Goal: Task Accomplishment & Management: Manage account settings

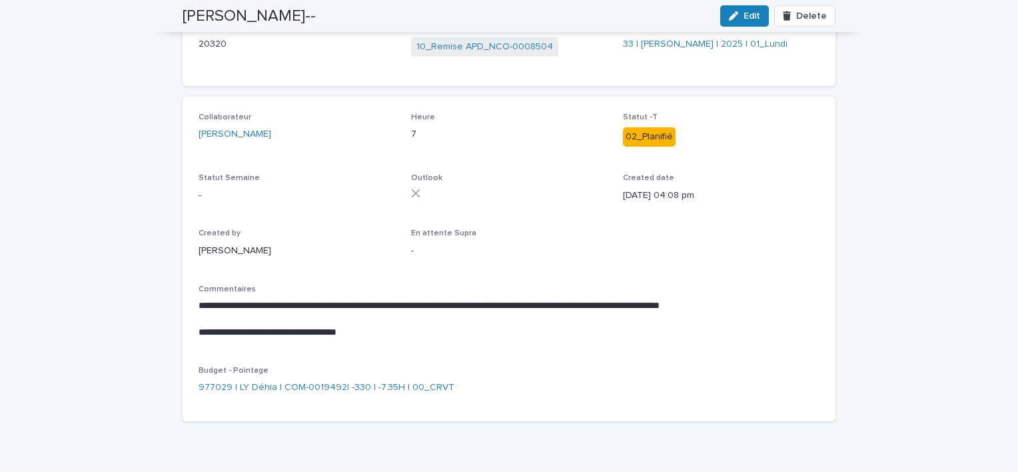
scroll to position [133, 0]
click at [744, 11] on span "Edit" at bounding box center [752, 15] width 17 height 9
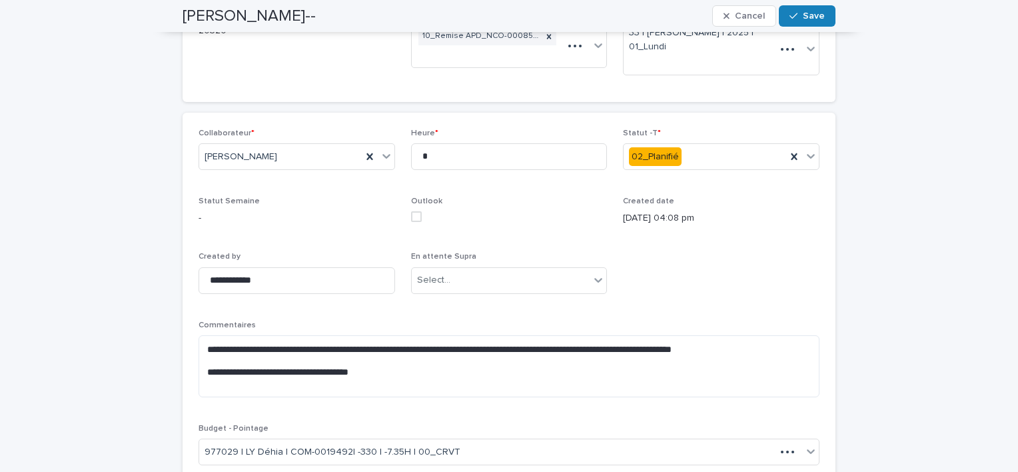
scroll to position [159, 0]
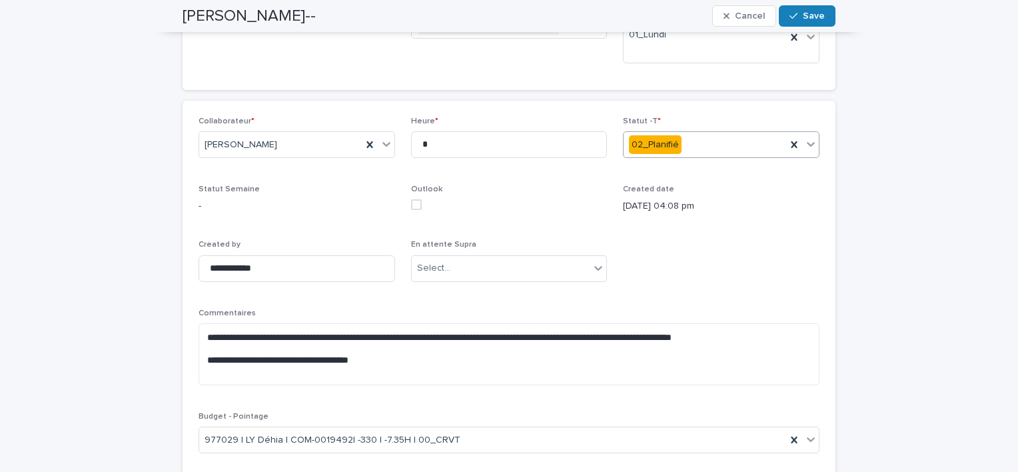
click at [808, 142] on icon at bounding box center [810, 143] width 13 height 13
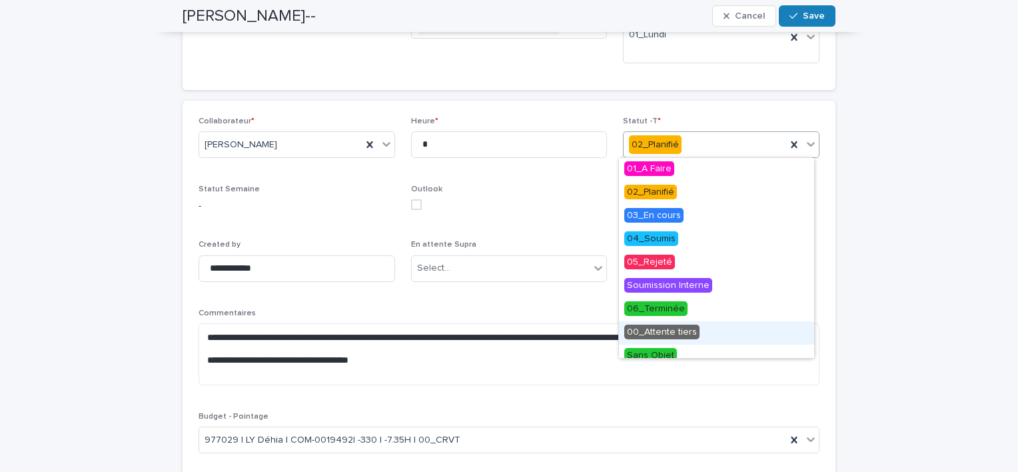
click at [678, 331] on span "00_Attente tiers" at bounding box center [661, 331] width 75 height 15
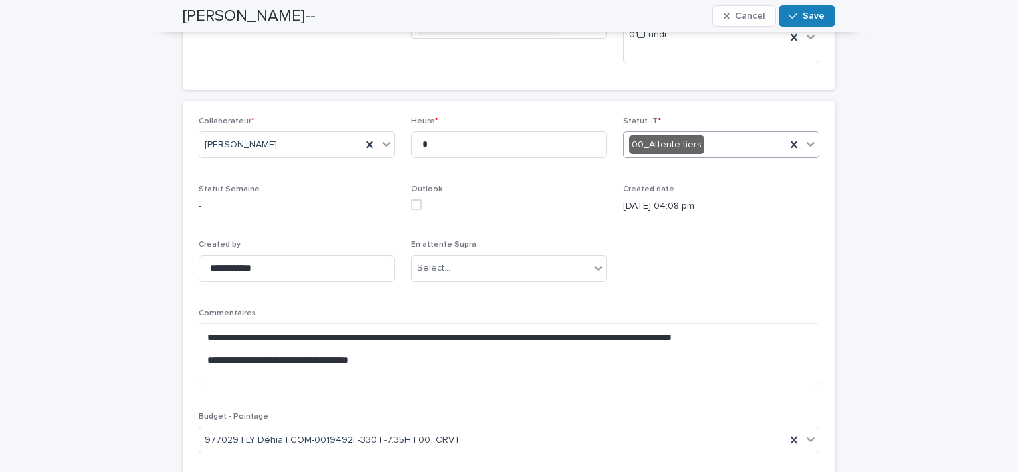
scroll to position [225, 0]
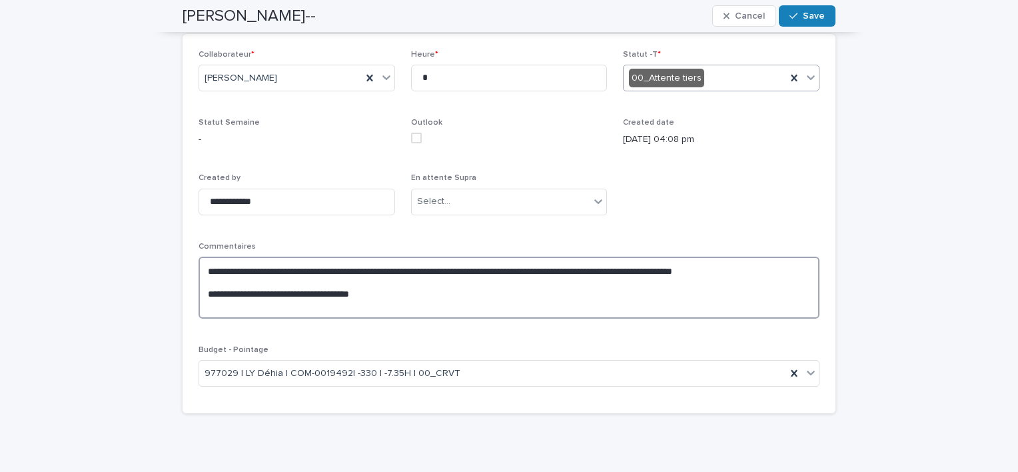
click at [406, 293] on textarea "**********" at bounding box center [509, 288] width 621 height 62
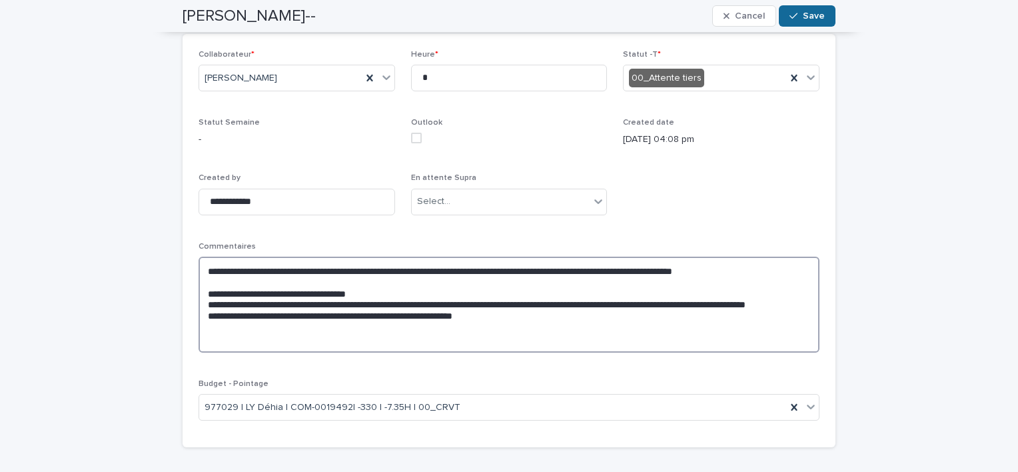
type textarea "**********"
click at [803, 13] on span "Save" at bounding box center [814, 15] width 22 height 9
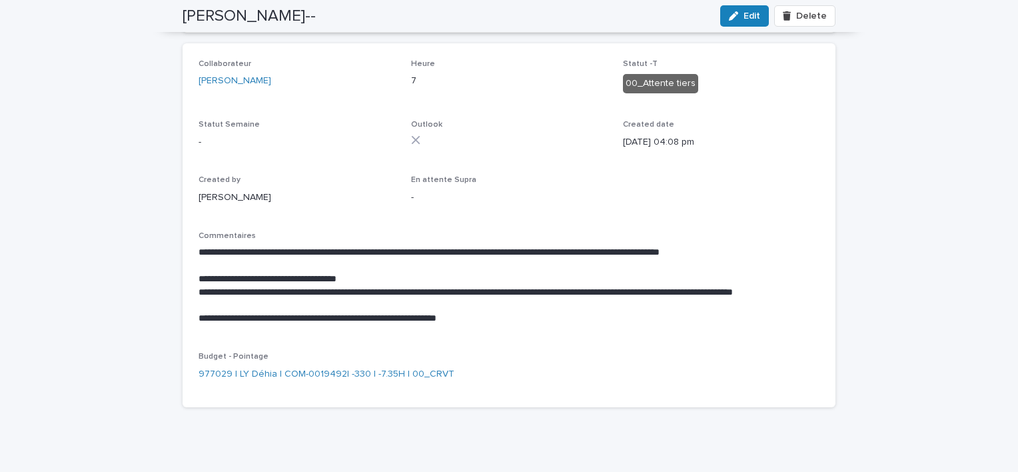
scroll to position [0, 0]
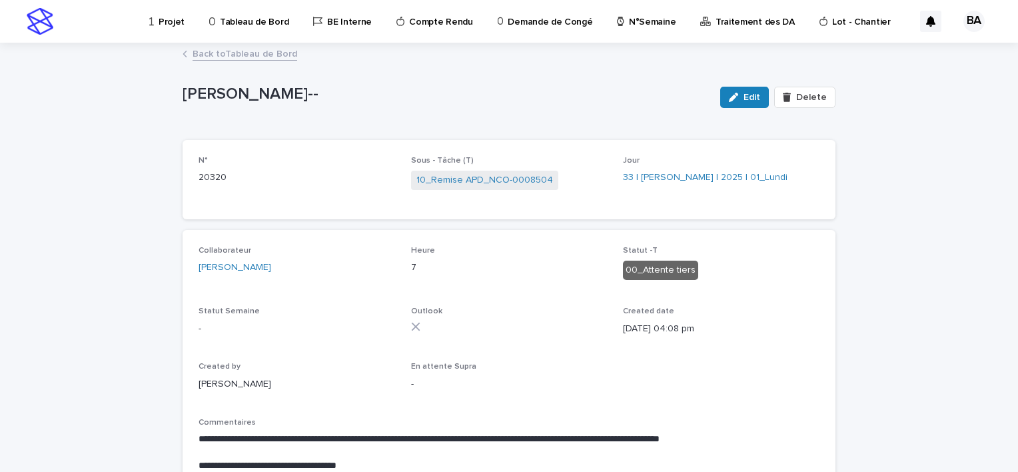
click at [246, 19] on p "Tableau de Bord" at bounding box center [254, 14] width 69 height 28
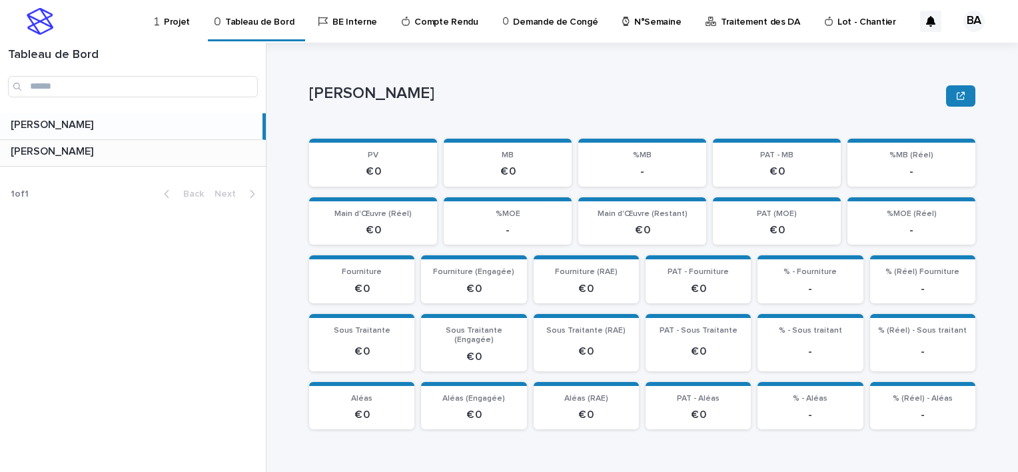
click at [131, 155] on p at bounding box center [136, 151] width 250 height 13
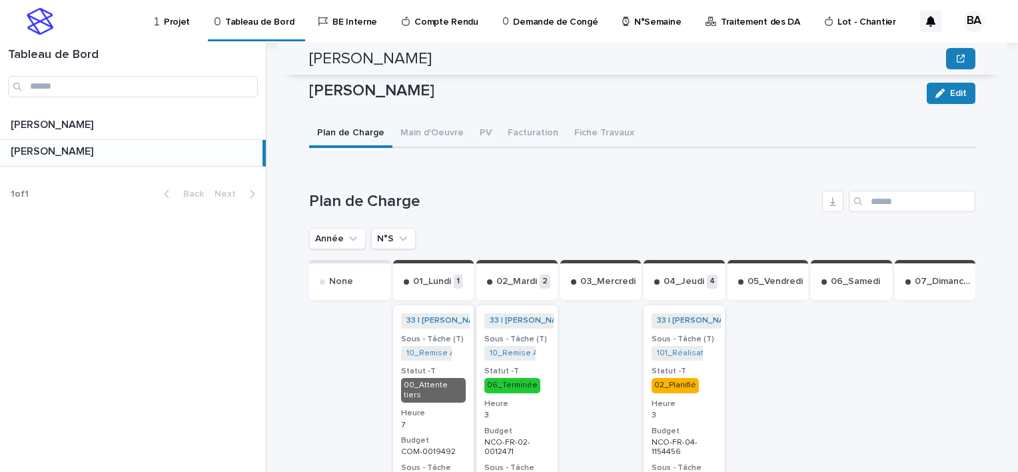
scroll to position [333, 0]
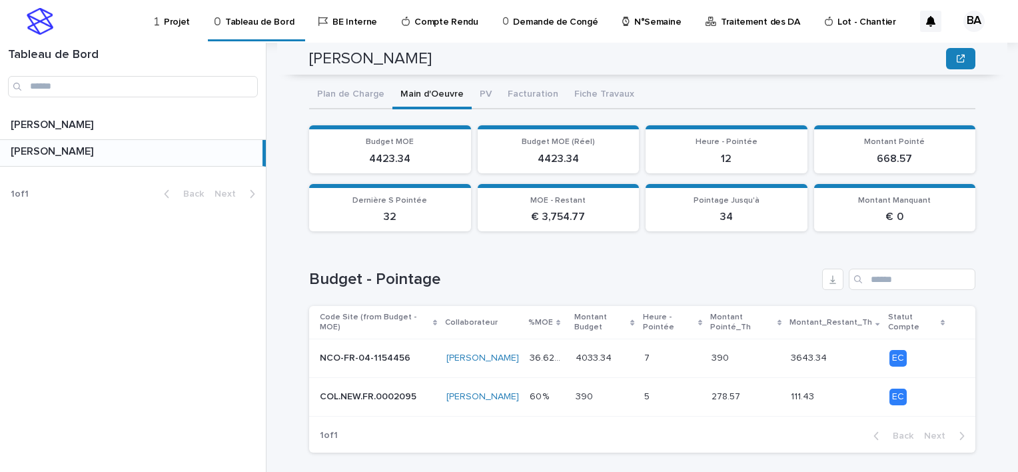
scroll to position [372, 0]
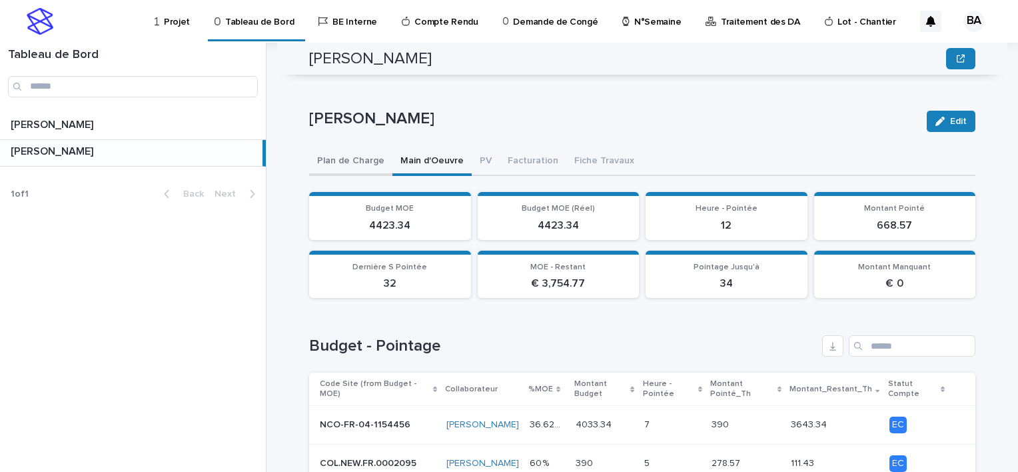
click at [352, 148] on div "Plan de Charge Main d'Oeuvre PV Facturation Fiche Travaux Can't display tree at…" at bounding box center [642, 339] width 666 height 382
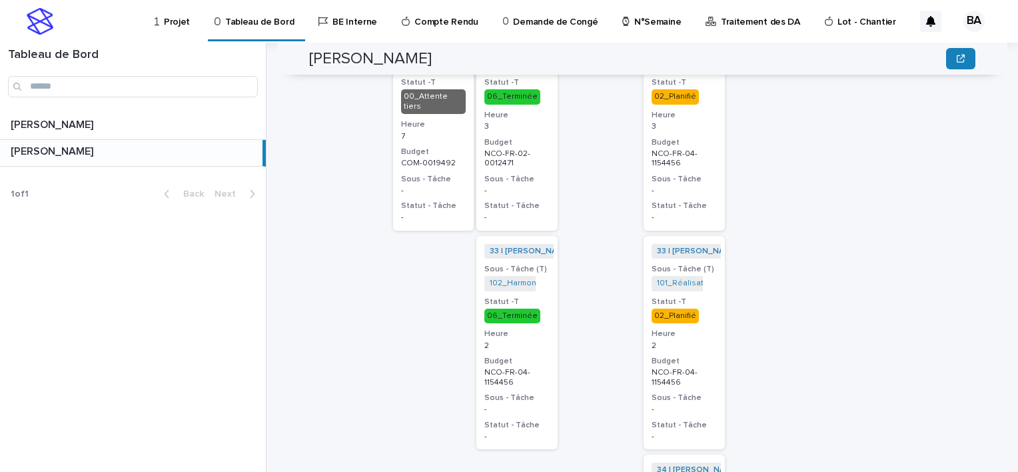
scroll to position [622, 0]
